Goal: Information Seeking & Learning: Learn about a topic

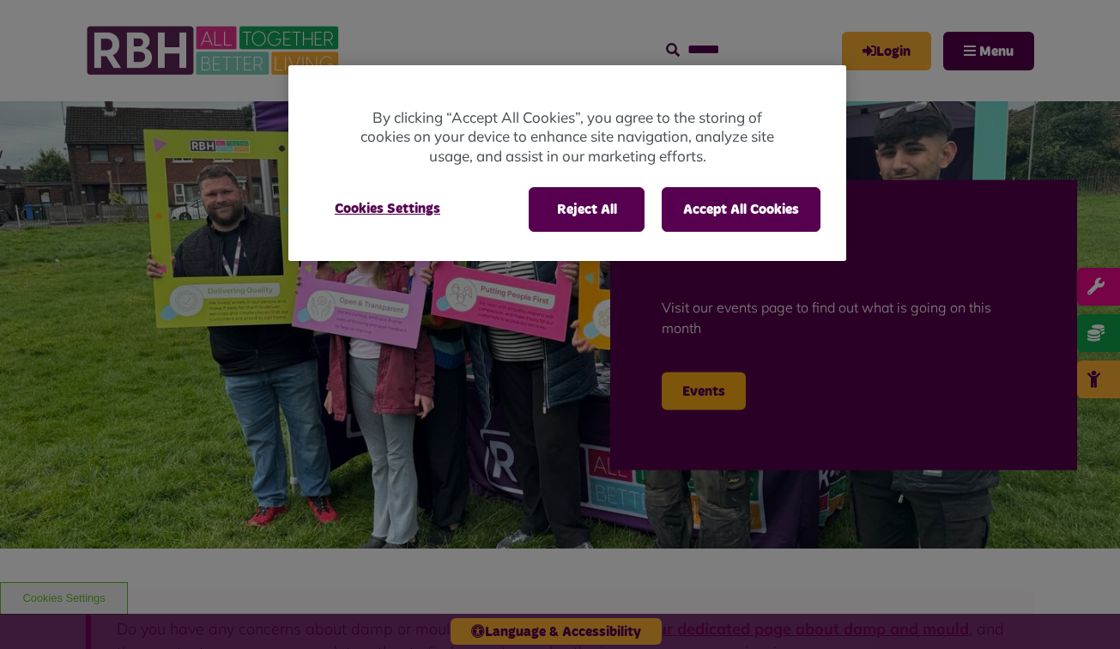
click at [758, 203] on button "Accept All Cookies" at bounding box center [740, 209] width 159 height 45
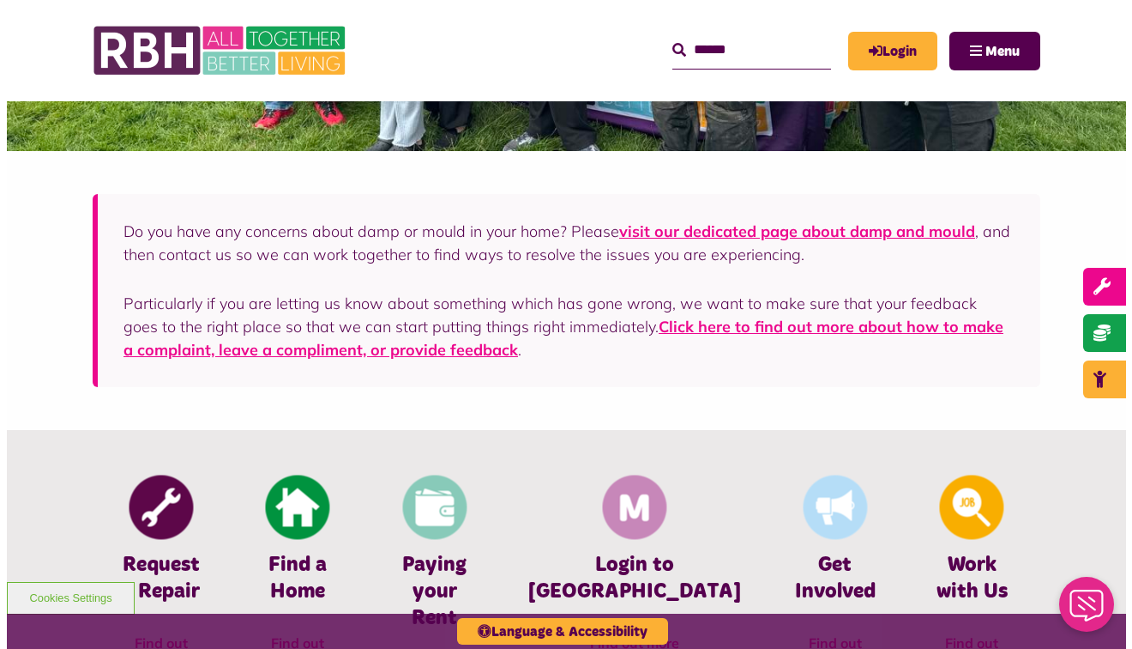
scroll to position [400, 0]
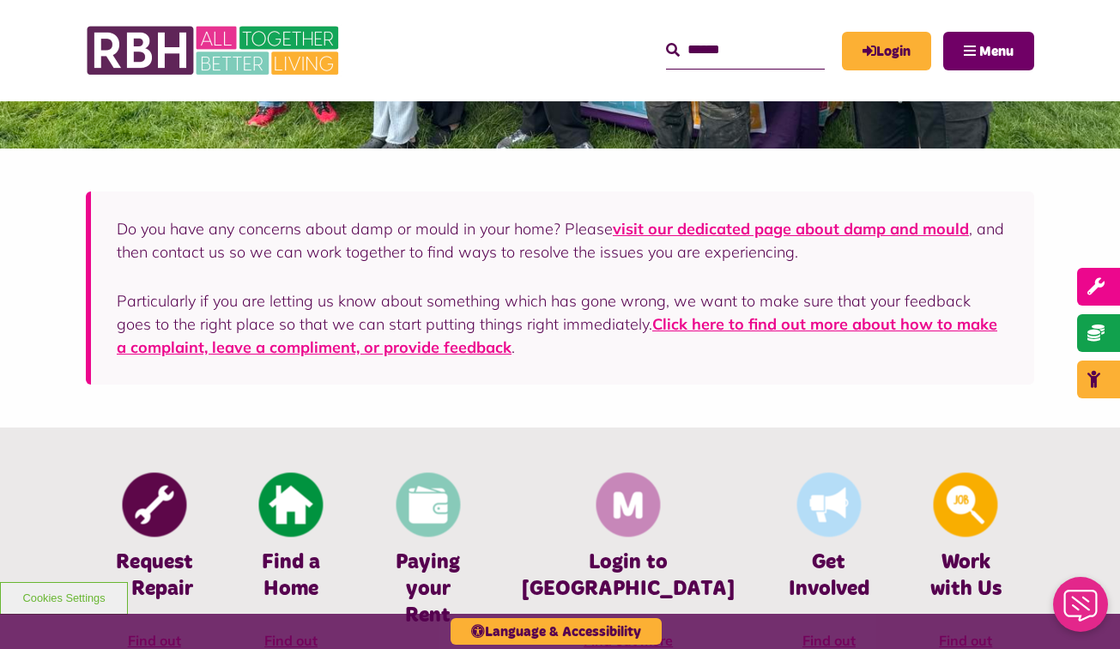
click at [988, 51] on span "Menu" at bounding box center [996, 52] width 34 height 14
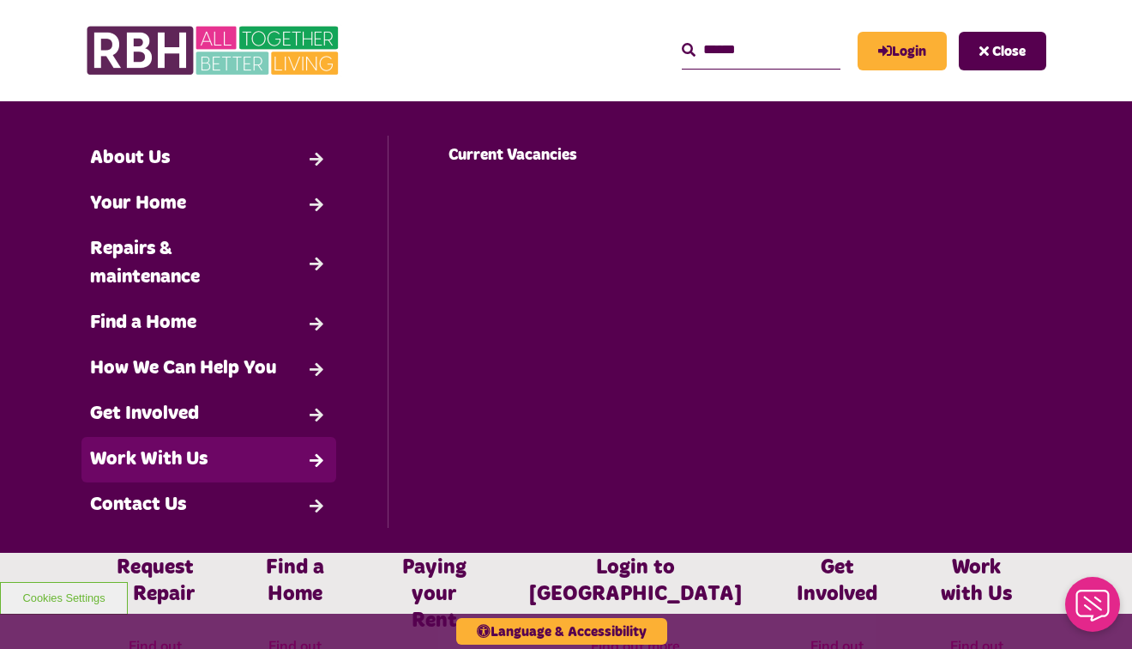
click at [163, 456] on link "Work With Us" at bounding box center [209, 459] width 255 height 45
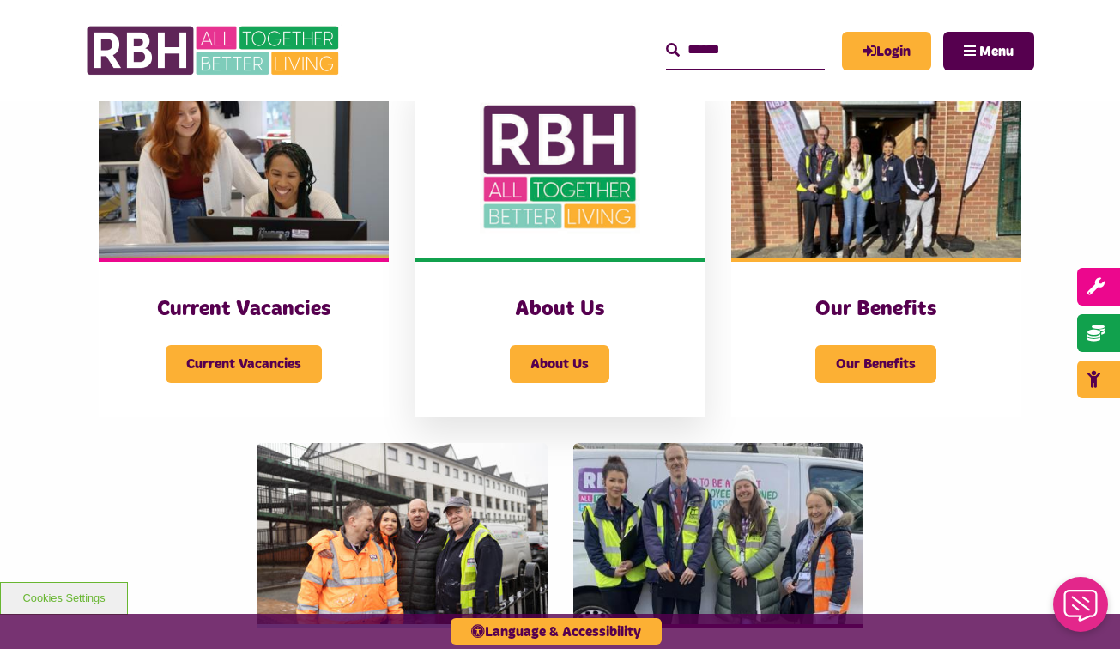
scroll to position [405, 0]
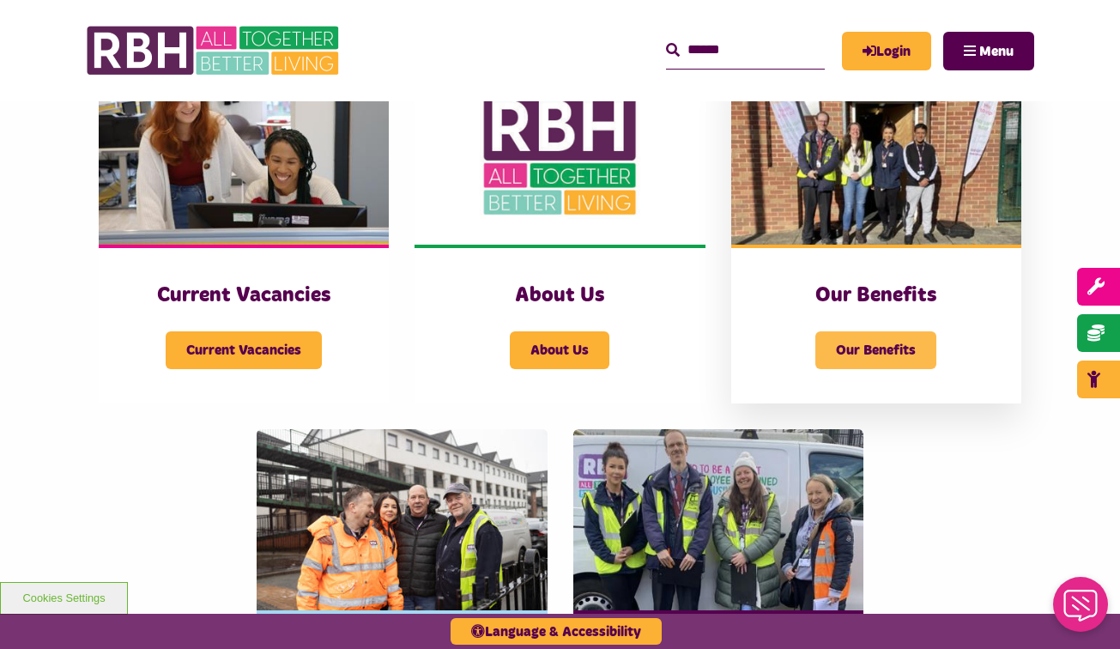
click at [887, 347] on span "Our Benefits" at bounding box center [875, 350] width 121 height 38
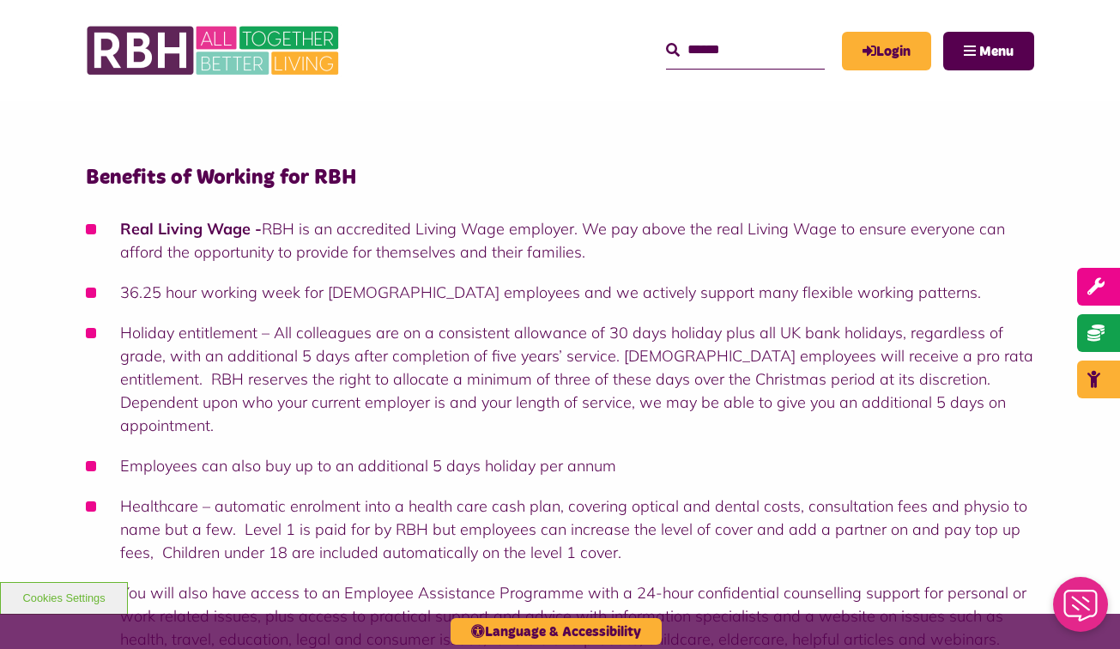
scroll to position [191, 0]
